Goal: Use online tool/utility

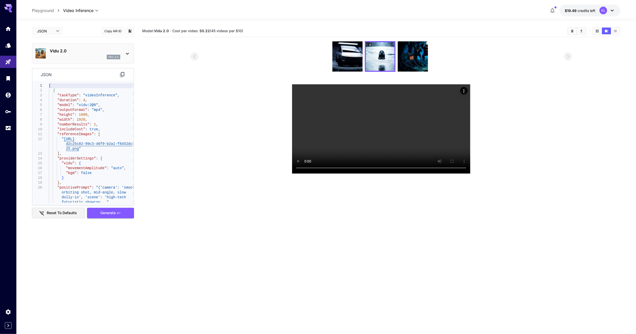
click at [127, 53] on icon at bounding box center [127, 54] width 6 height 6
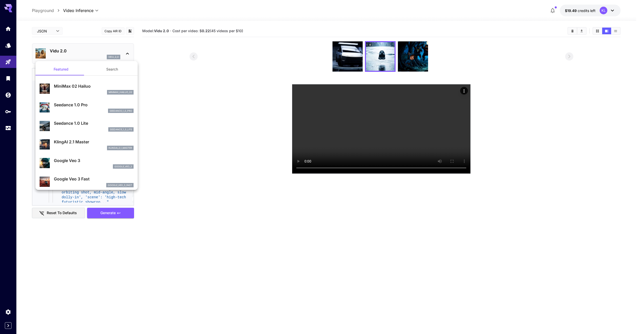
click at [9, 31] on div at bounding box center [320, 167] width 640 height 334
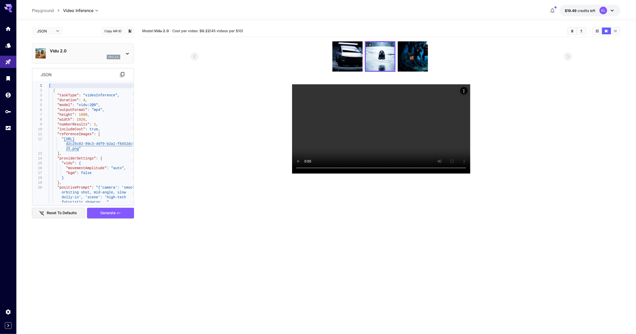
click at [9, 31] on link at bounding box center [8, 28] width 16 height 13
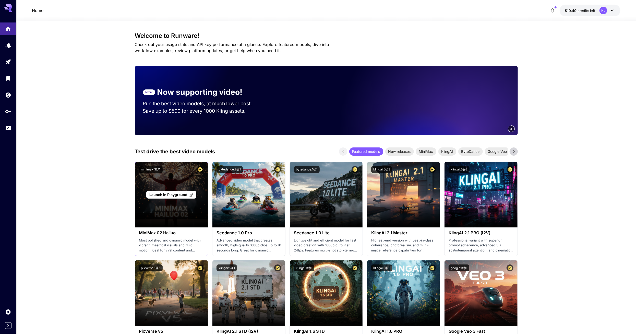
click at [177, 194] on span "Launch in Playground" at bounding box center [168, 194] width 38 height 4
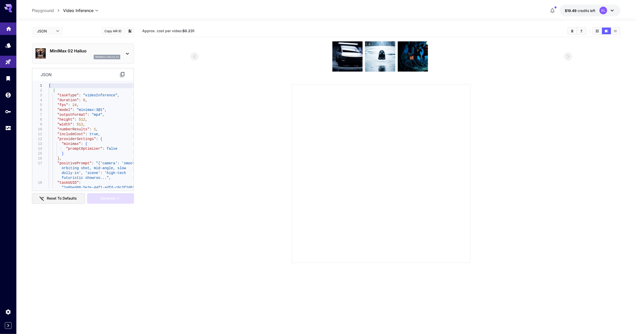
click at [11, 22] on link at bounding box center [8, 28] width 16 height 13
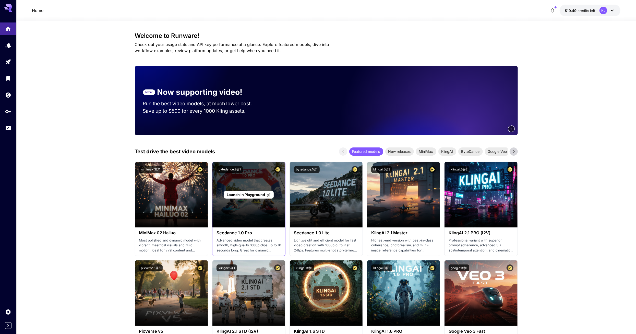
click at [245, 194] on span "Launch in Playground" at bounding box center [246, 194] width 38 height 4
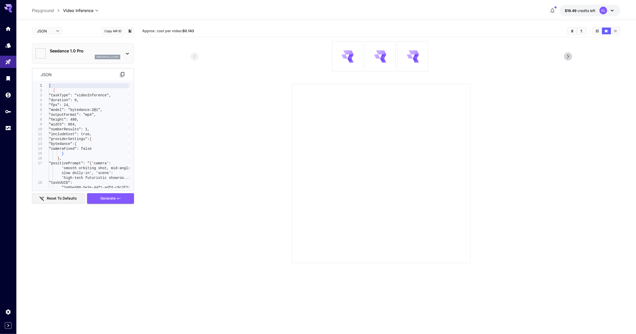
type input "*"
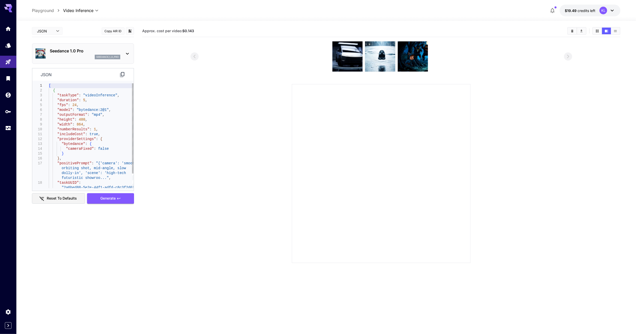
click at [109, 103] on div "[ { "taskType" : "videoInference" , "duration" : 5 , "fps" : 24 , "model" : "by…" at bounding box center [91, 143] width 85 height 121
click at [100, 111] on div ""duration" : 5 , "fps" : 24 , "model" : "bytedance:2@1" , "outputFormat" : "mp4…" at bounding box center [91, 143] width 85 height 121
drag, startPoint x: 101, startPoint y: 110, endPoint x: 77, endPoint y: 112, distance: 24.6
click at [77, 112] on div ""duration" : 5 , "fps" : 24 , "model" : "bytedance:2@1" , "outputFormat" : "mp4…" at bounding box center [91, 143] width 85 height 121
drag, startPoint x: 53, startPoint y: 139, endPoint x: 76, endPoint y: 158, distance: 29.6
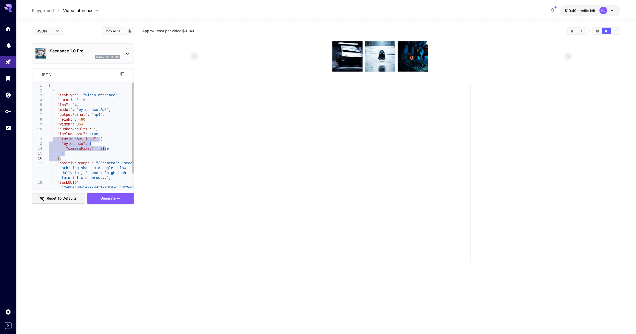
click at [76, 158] on div ""duration" : 5 , "fps" : 24 , "model" : "bytedance:2@1" , "outputFormat" : "mp4…" at bounding box center [91, 143] width 85 height 121
click at [94, 168] on div ""duration" : 5 , "fps" : 24 , "model" : "bytedance:2@1" , "outputFormat" : "mp4…" at bounding box center [91, 143] width 85 height 121
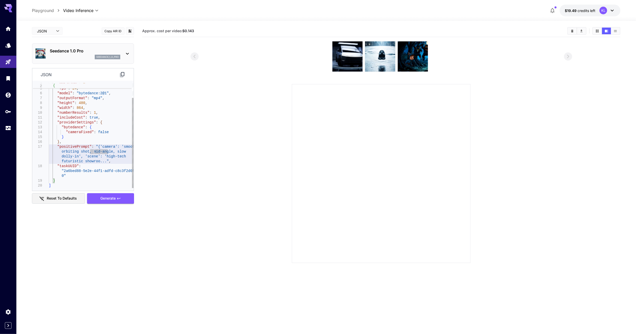
type textarea "**********"
drag, startPoint x: 58, startPoint y: 166, endPoint x: 72, endPoint y: 174, distance: 16.7
click at [72, 174] on div ""duration" : 5 , "fps" : 24 , "model" : "bytedance:2@1" , "outputFormat" : "mp4…" at bounding box center [91, 127] width 85 height 121
